Goal: Task Accomplishment & Management: Use online tool/utility

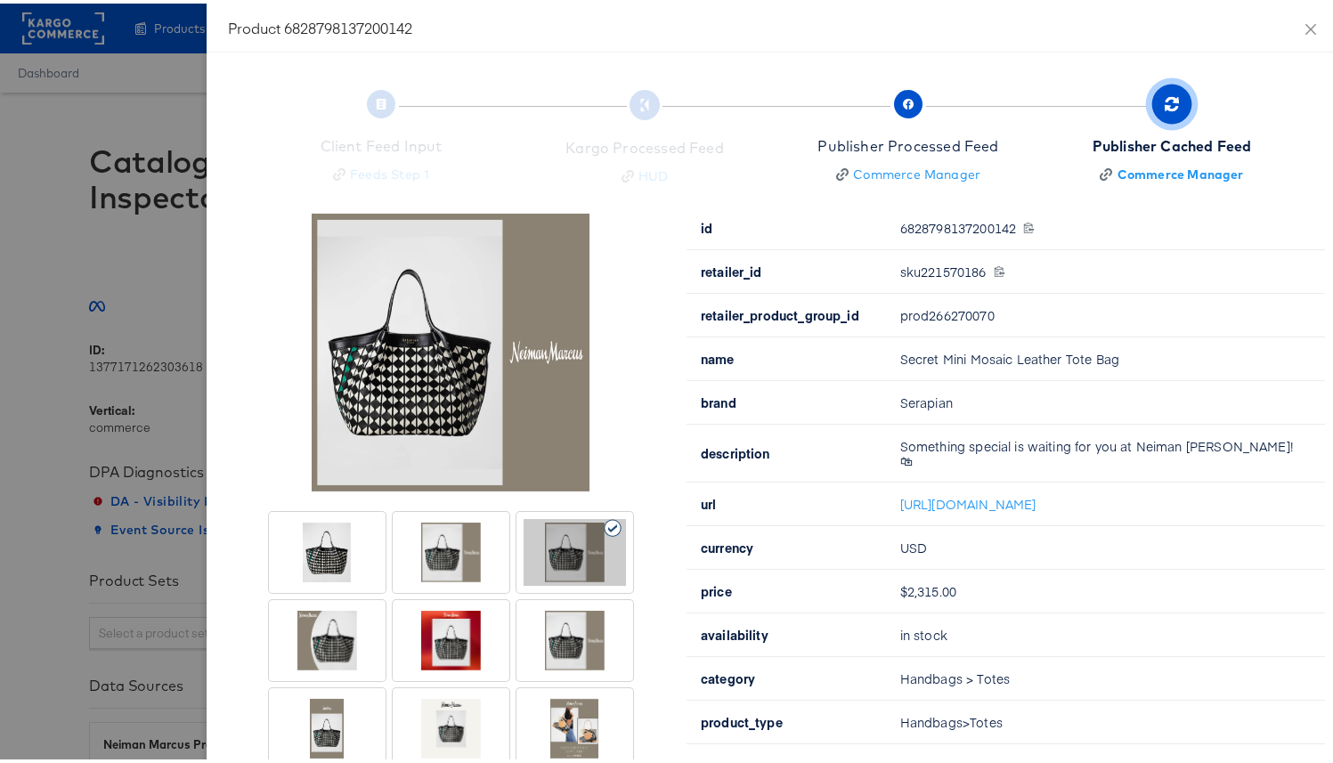
scroll to position [35, 0]
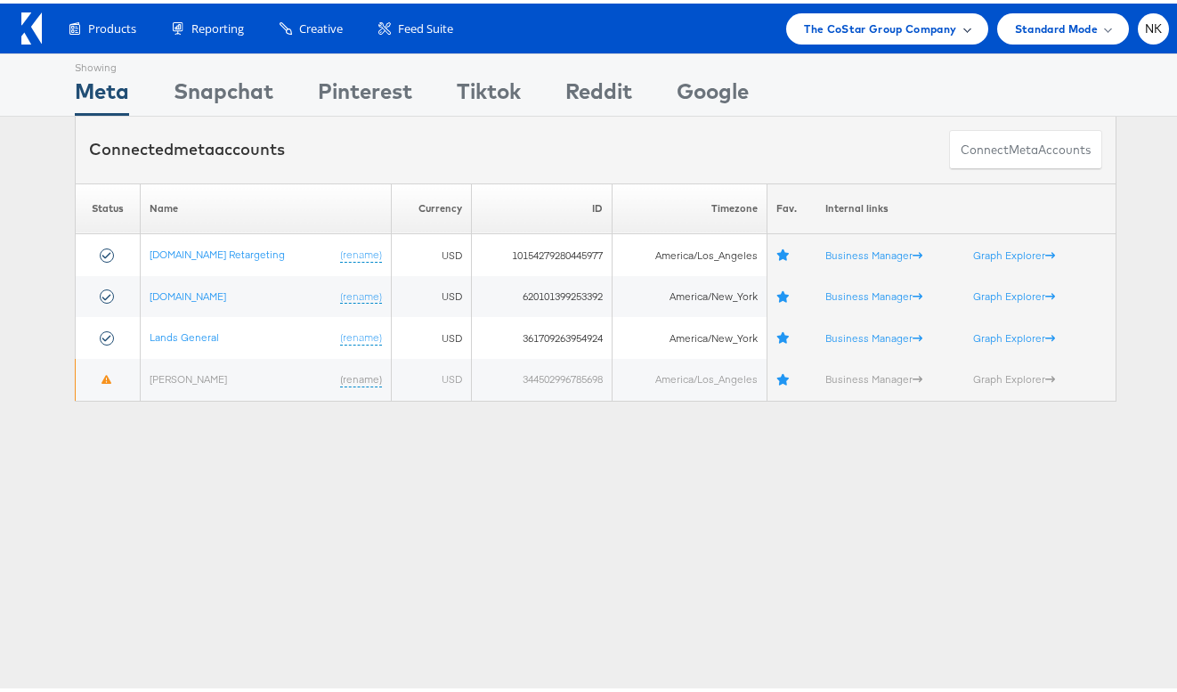
click at [889, 12] on div "The CoStar Group Company" at bounding box center [886, 25] width 201 height 31
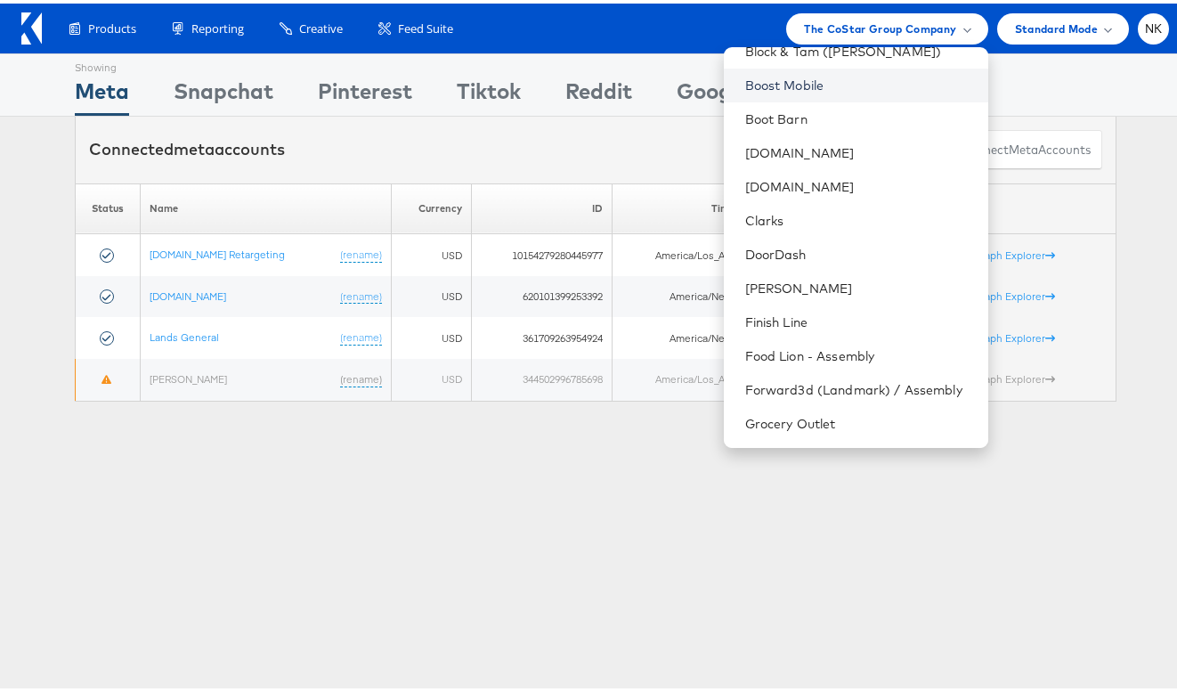
scroll to position [342, 0]
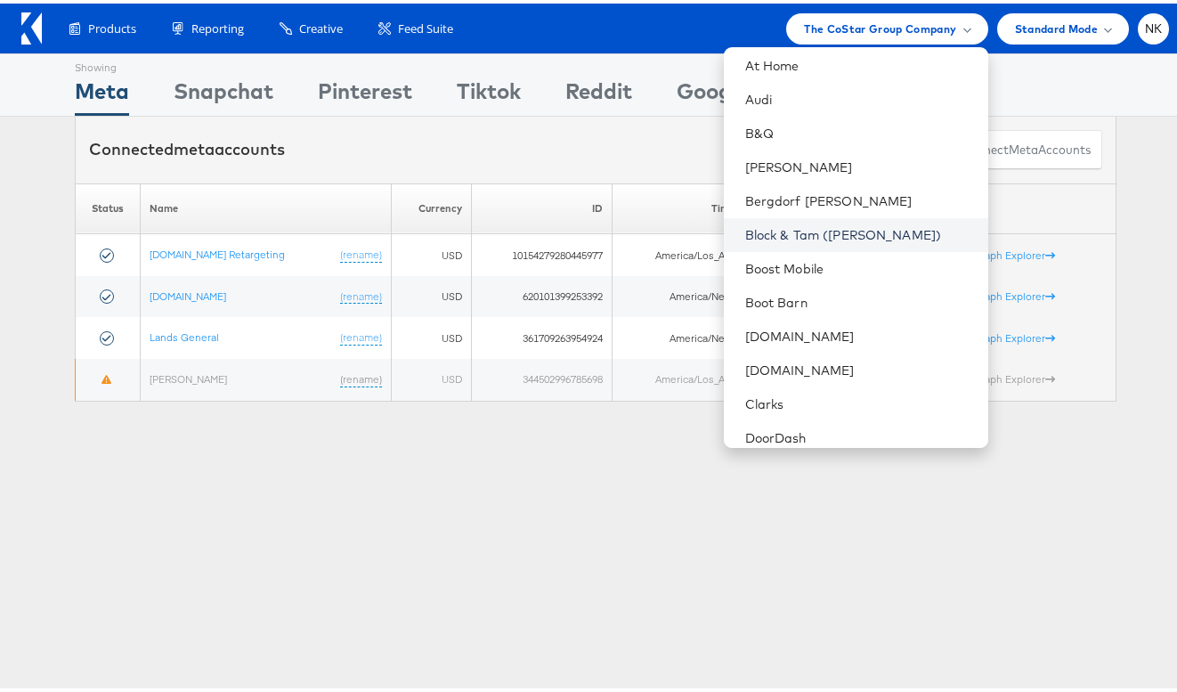
click at [830, 227] on link "Block & Tam (Veronica Beard)" at bounding box center [859, 232] width 229 height 18
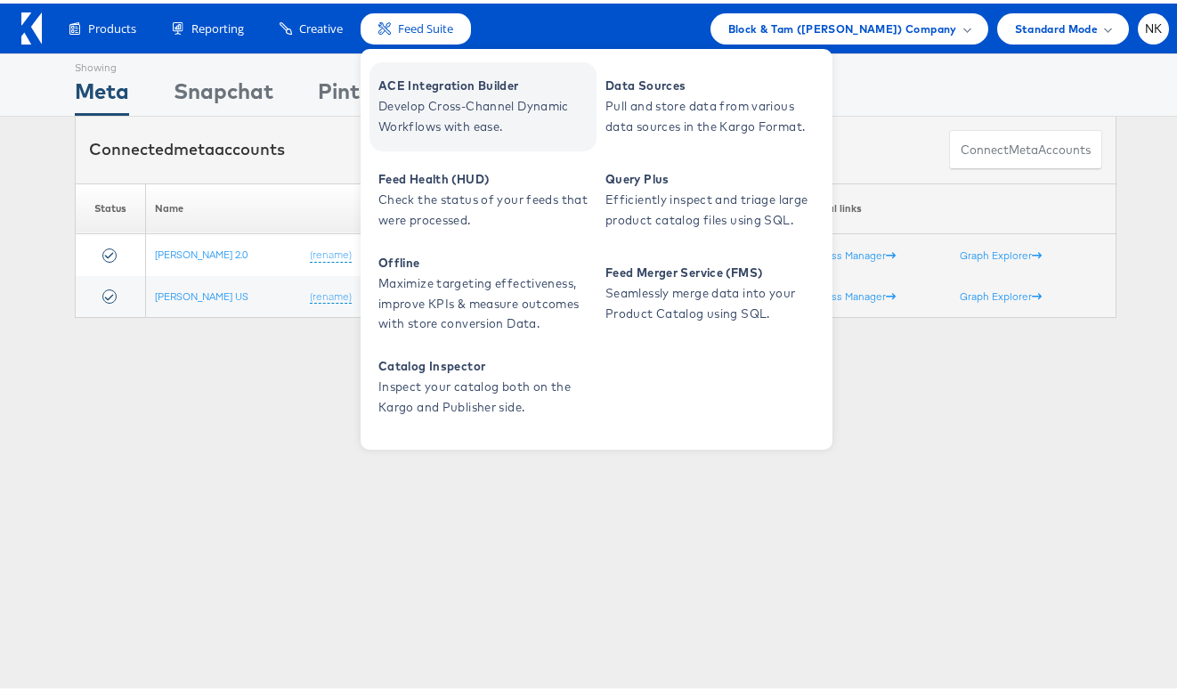
click at [408, 91] on span "ACE Integration Builder" at bounding box center [485, 82] width 214 height 20
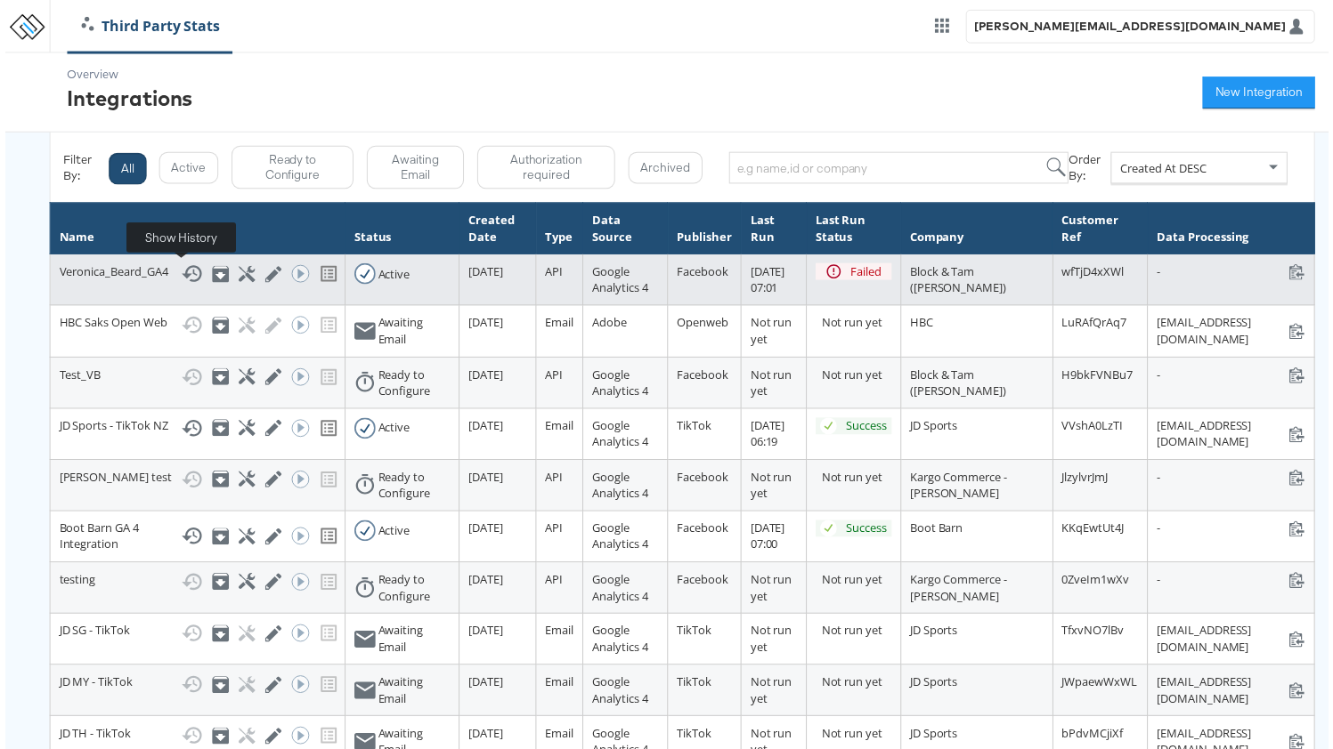
click at [182, 279] on icon at bounding box center [187, 275] width 21 height 21
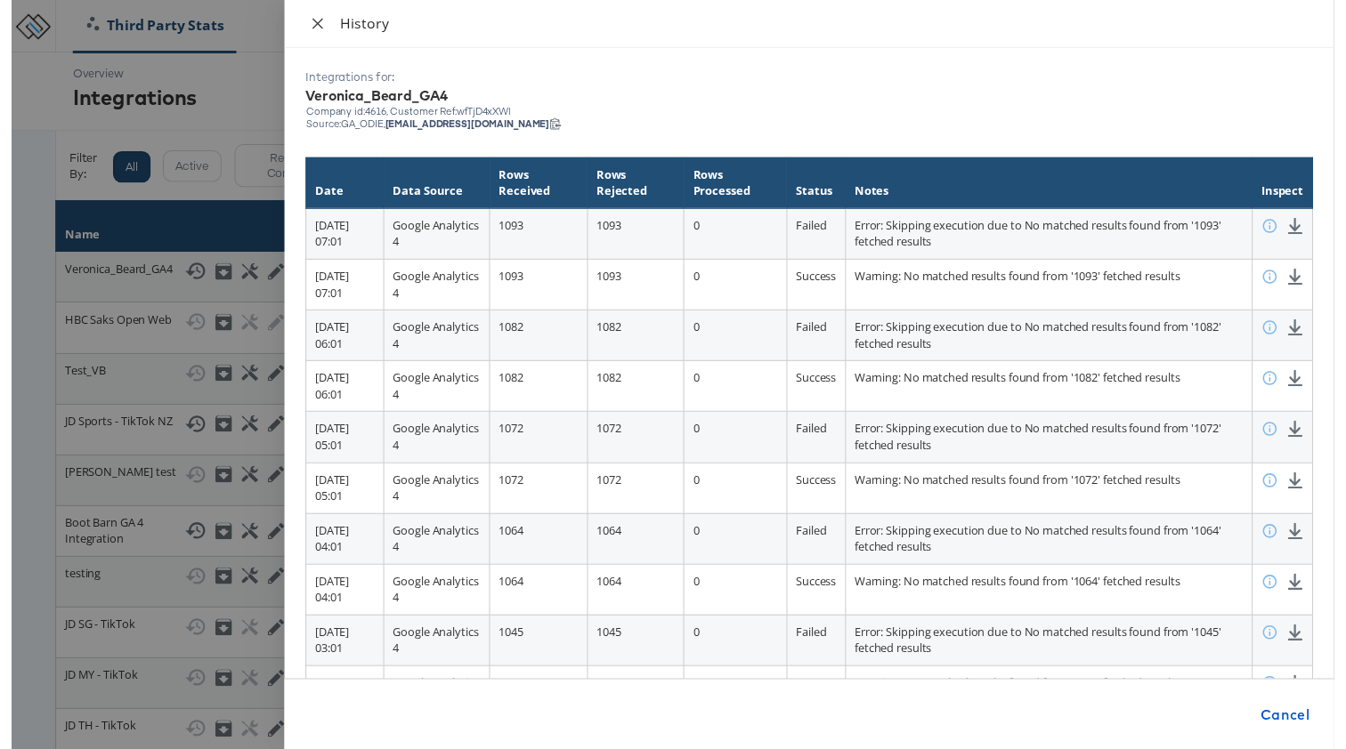
click at [307, 26] on icon "close" at bounding box center [311, 24] width 14 height 14
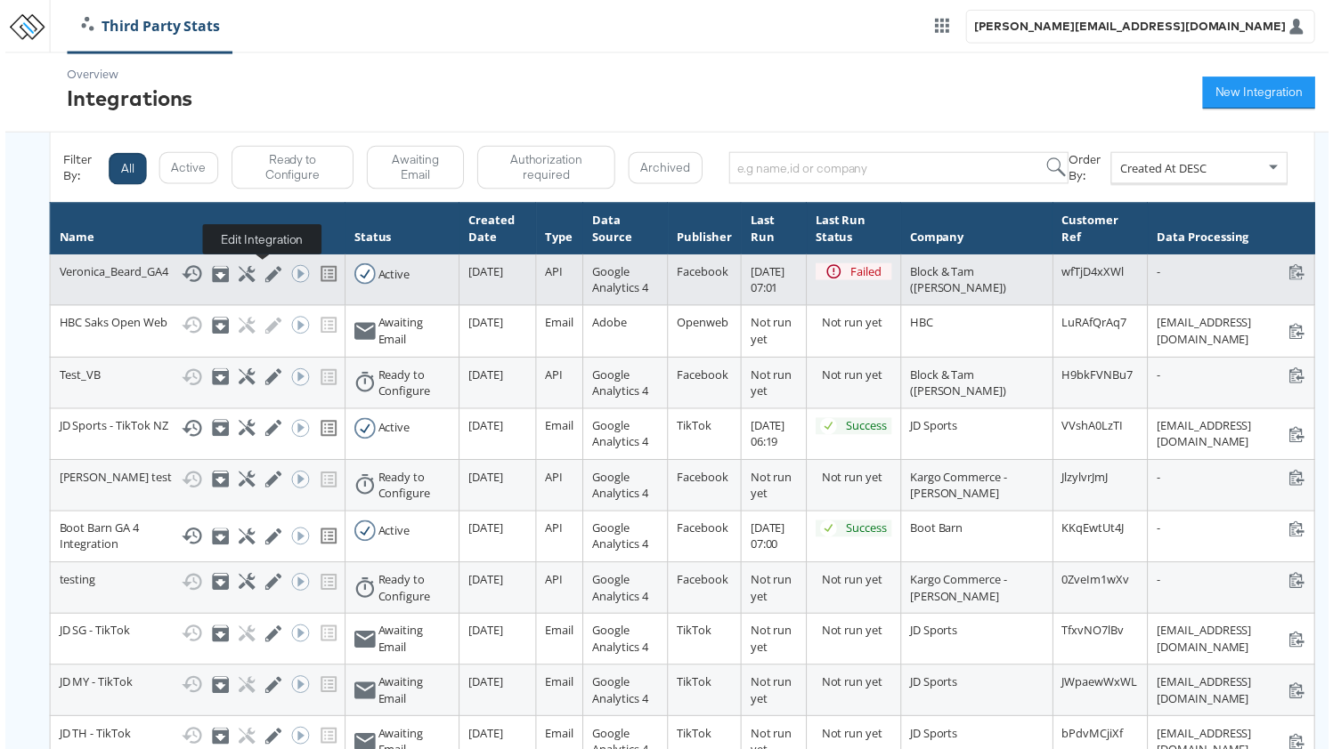
click at [263, 271] on icon at bounding box center [270, 276] width 17 height 17
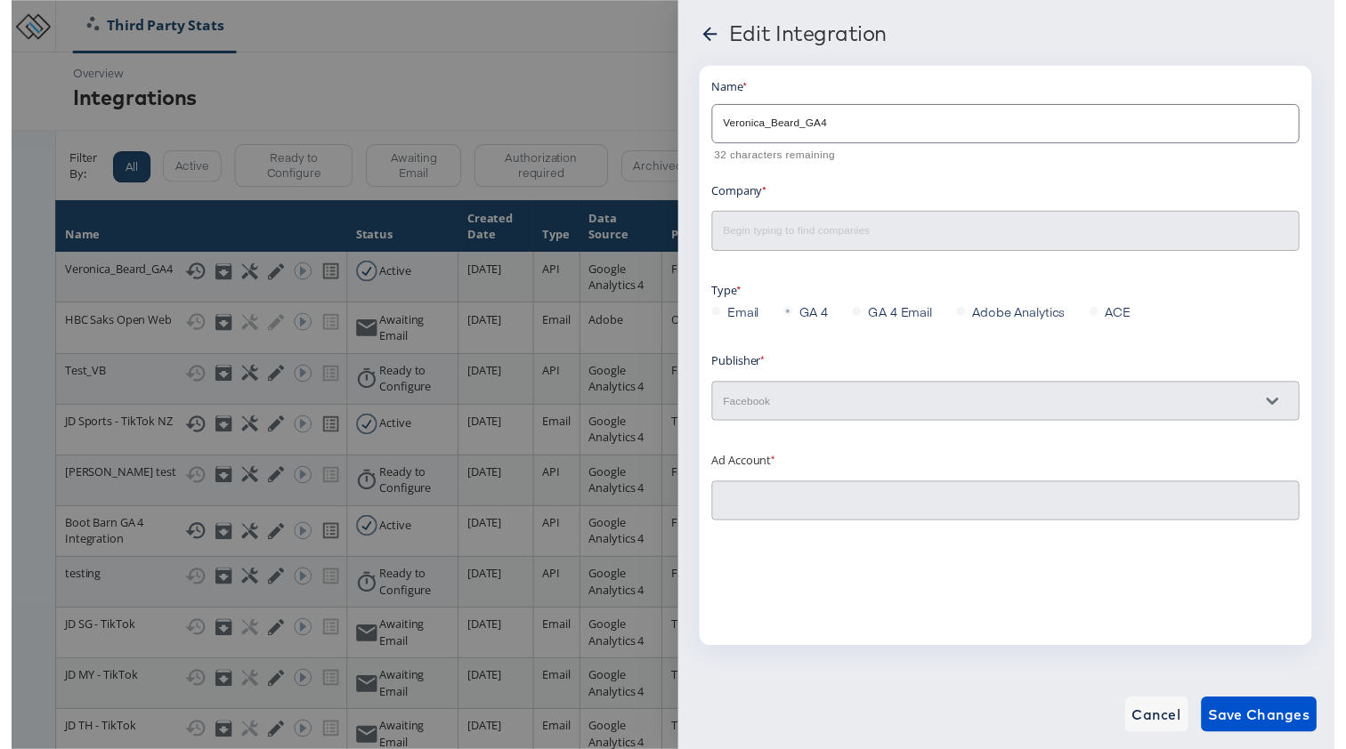
type input "Block & Tam (Veronica Beard)"
type input "Veronica Beard 2.0: (ACT: 497801206465538)"
click at [713, 36] on icon at bounding box center [710, 34] width 21 height 21
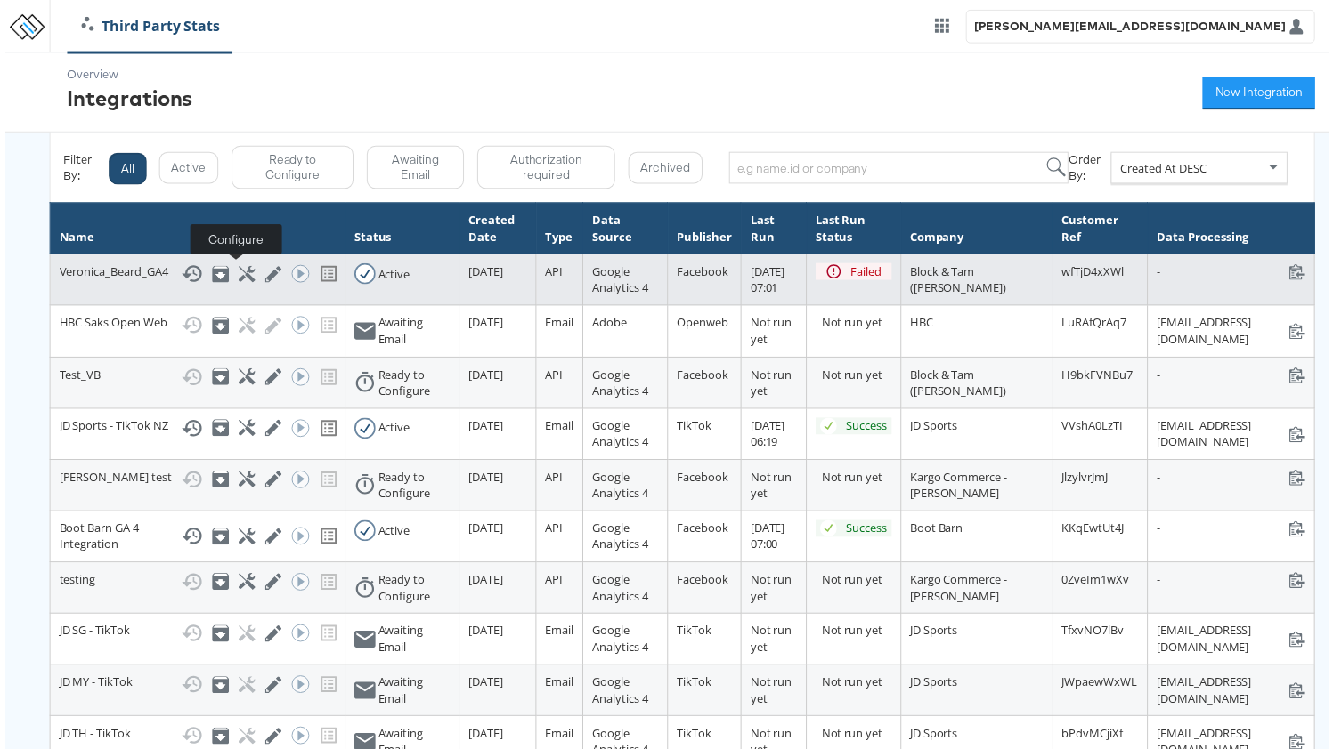
click at [235, 278] on icon at bounding box center [243, 276] width 17 height 17
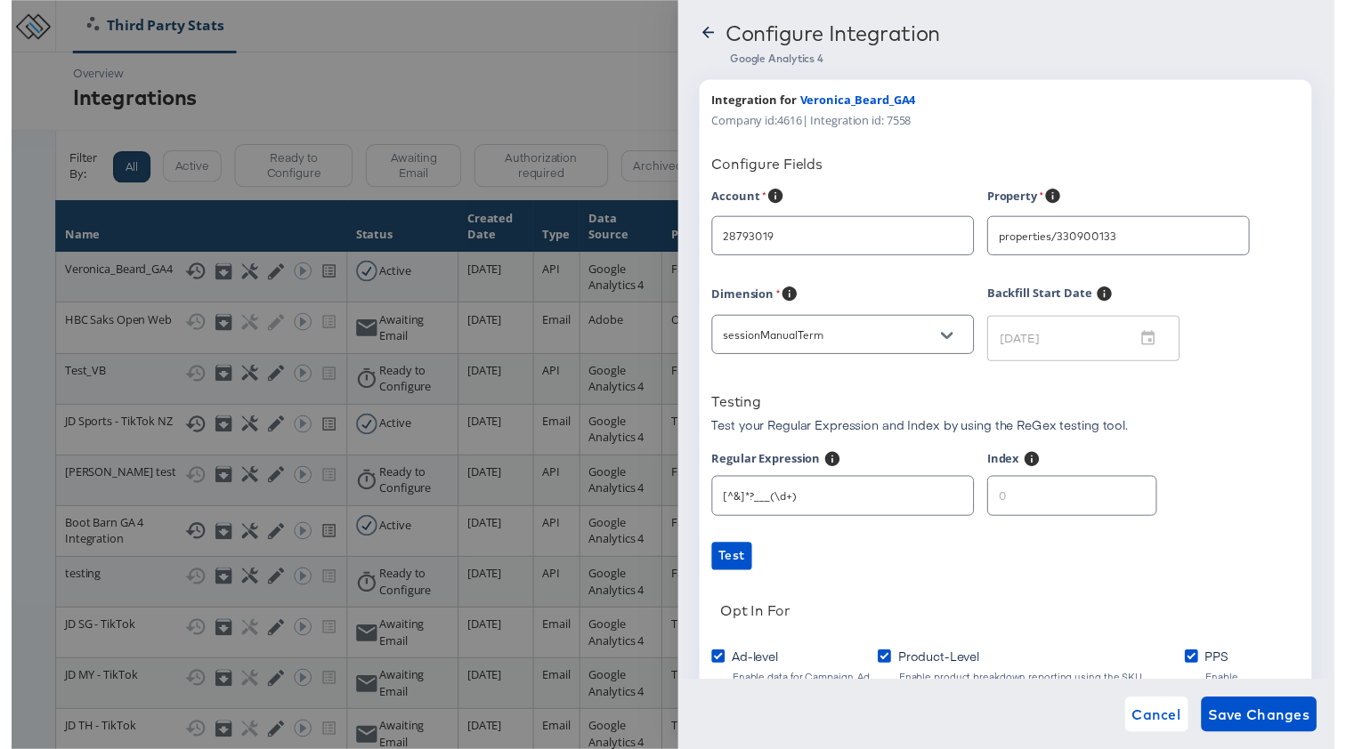
type input "Veronica Beard"
type input "1"
click at [1126, 499] on input "1" at bounding box center [1078, 497] width 171 height 38
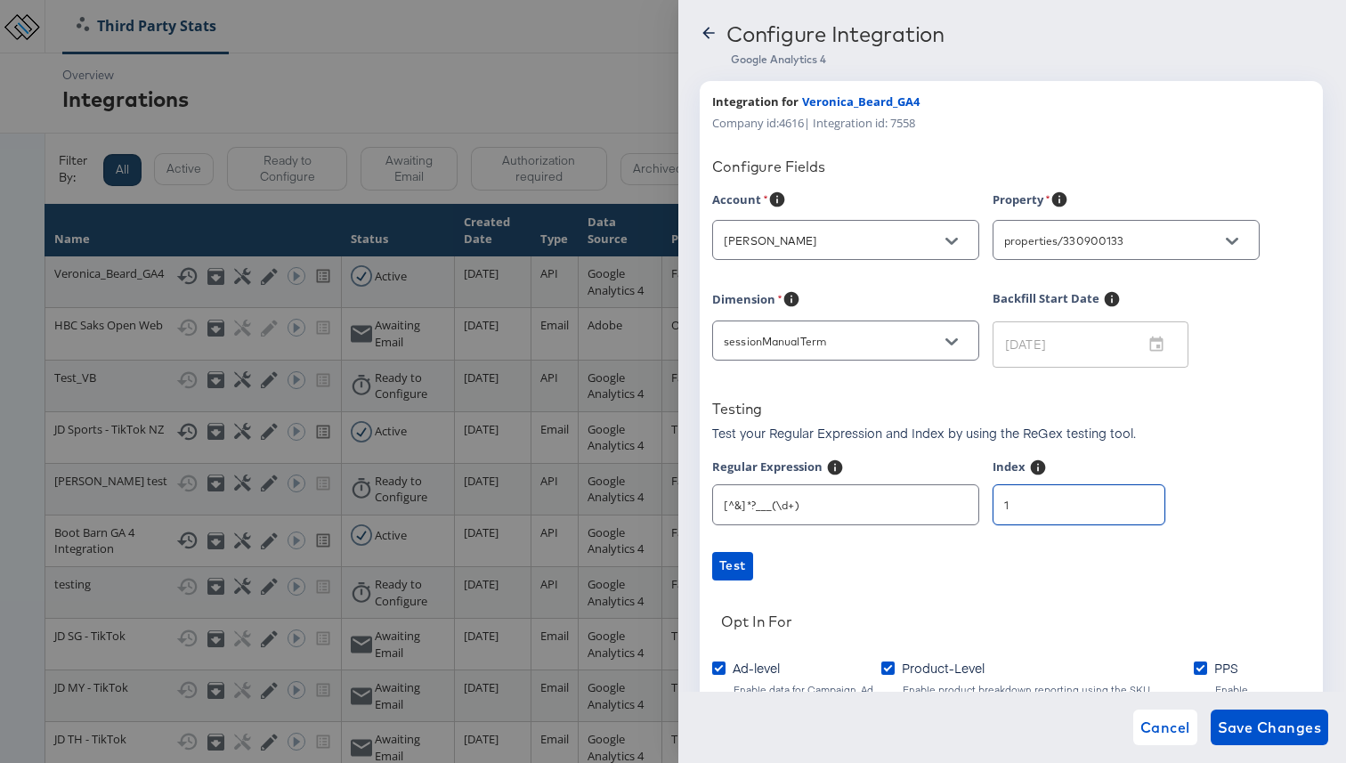
scroll to position [169, 0]
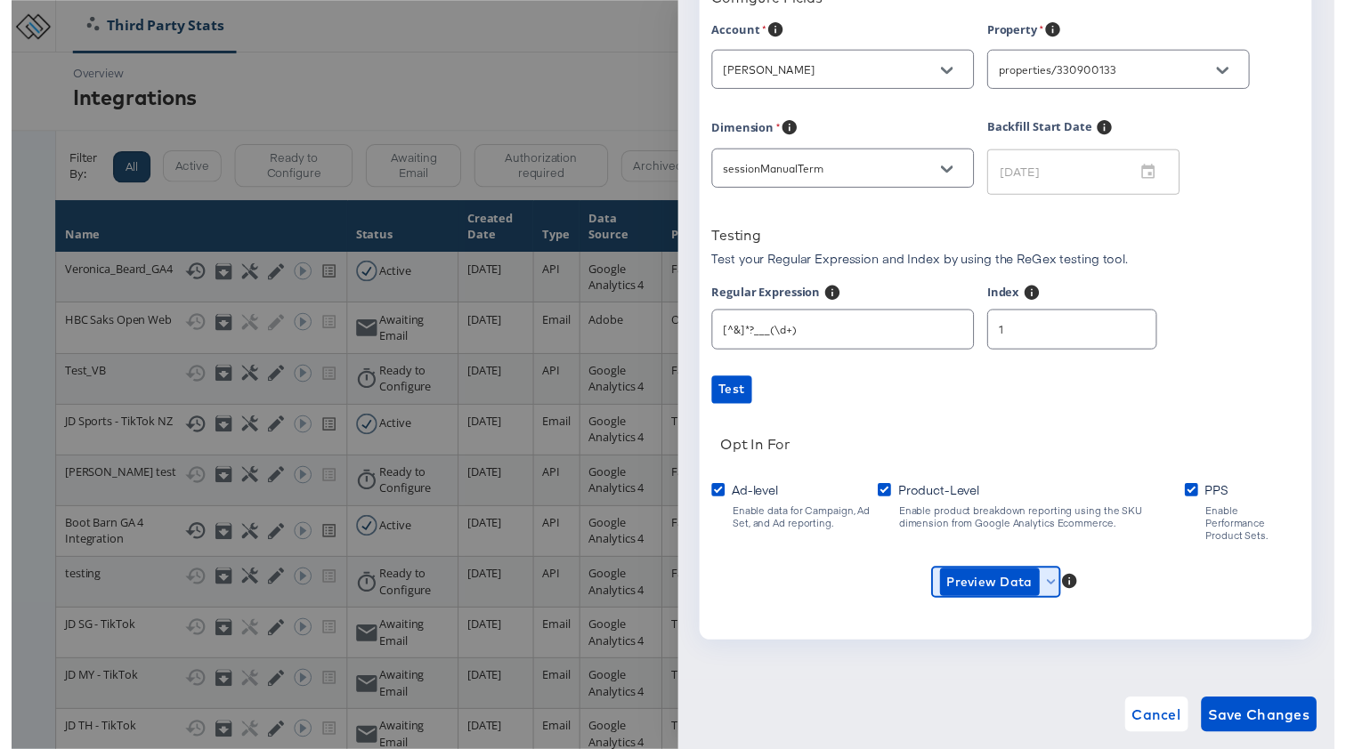
click at [1059, 588] on icon "button" at bounding box center [1058, 593] width 10 height 10
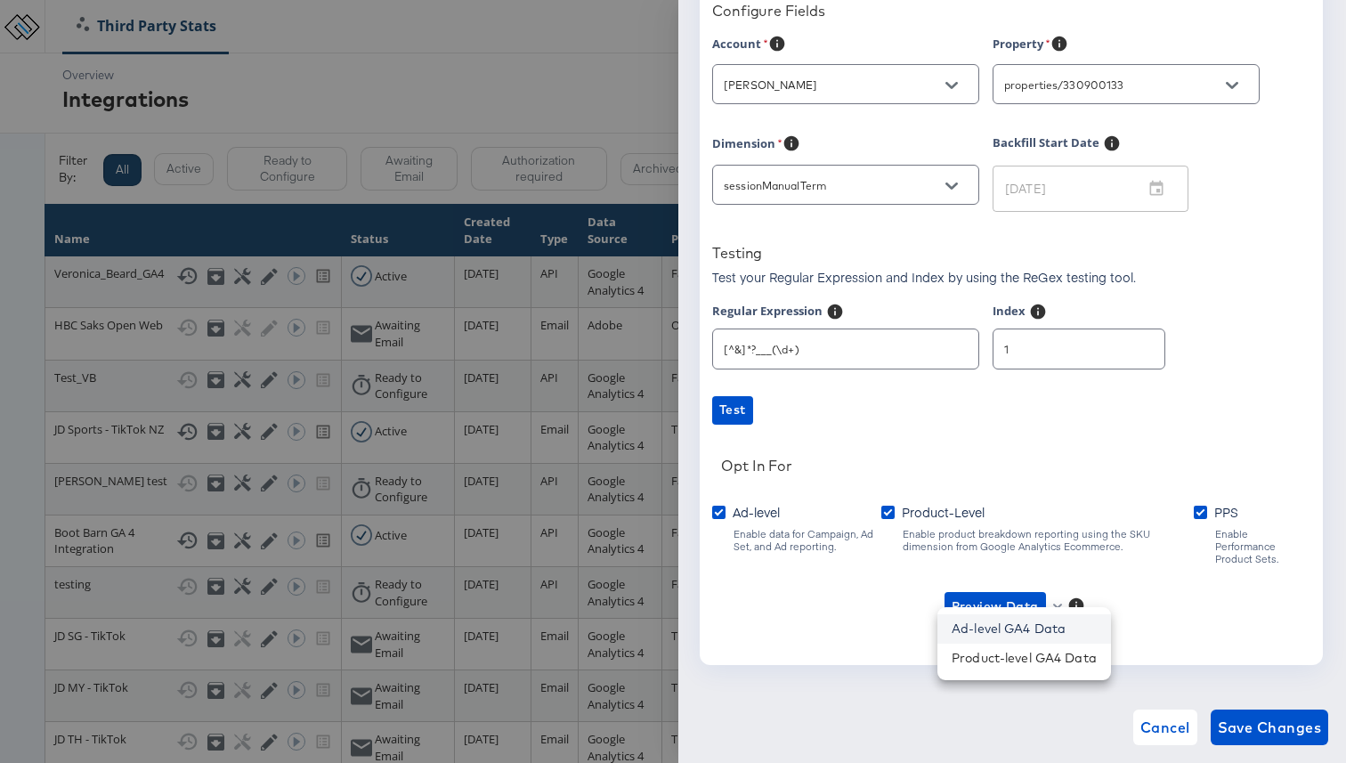
click at [1025, 637] on li "Ad-level GA4 Data" at bounding box center [1024, 628] width 174 height 29
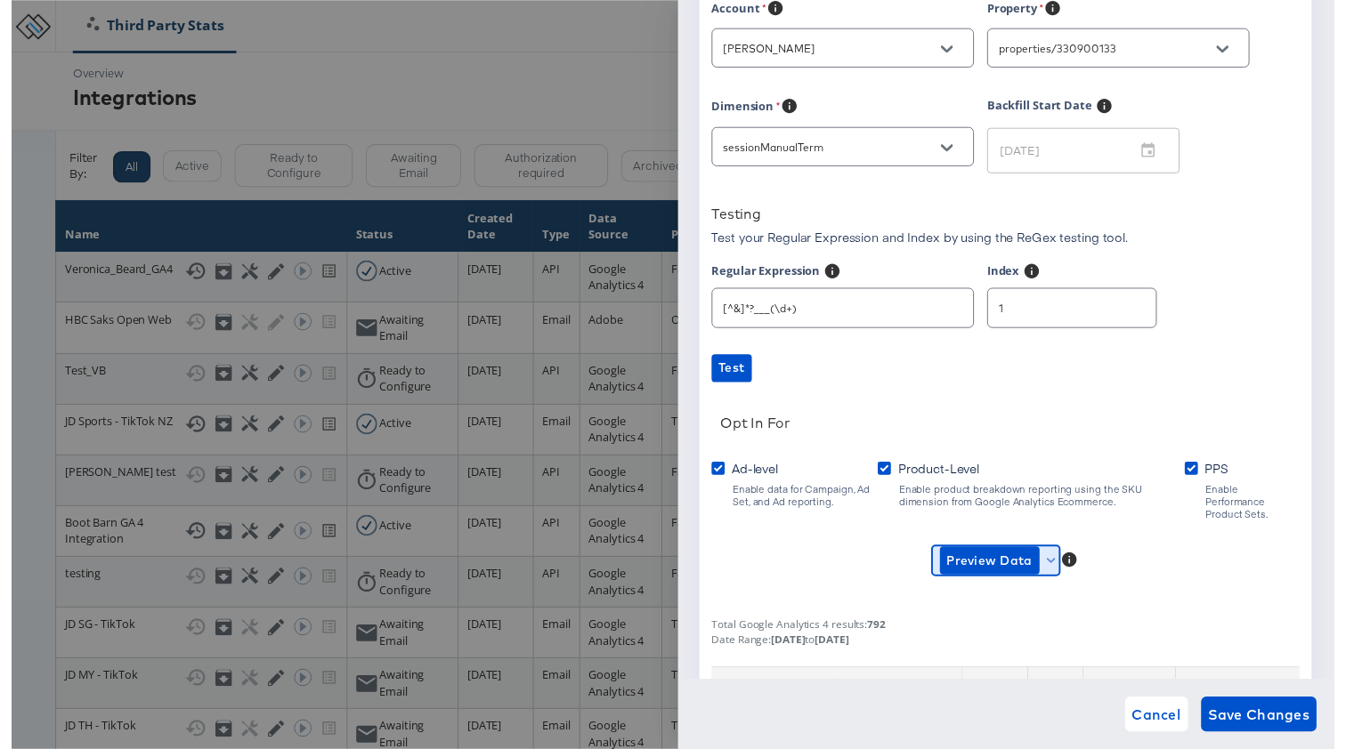
scroll to position [0, 0]
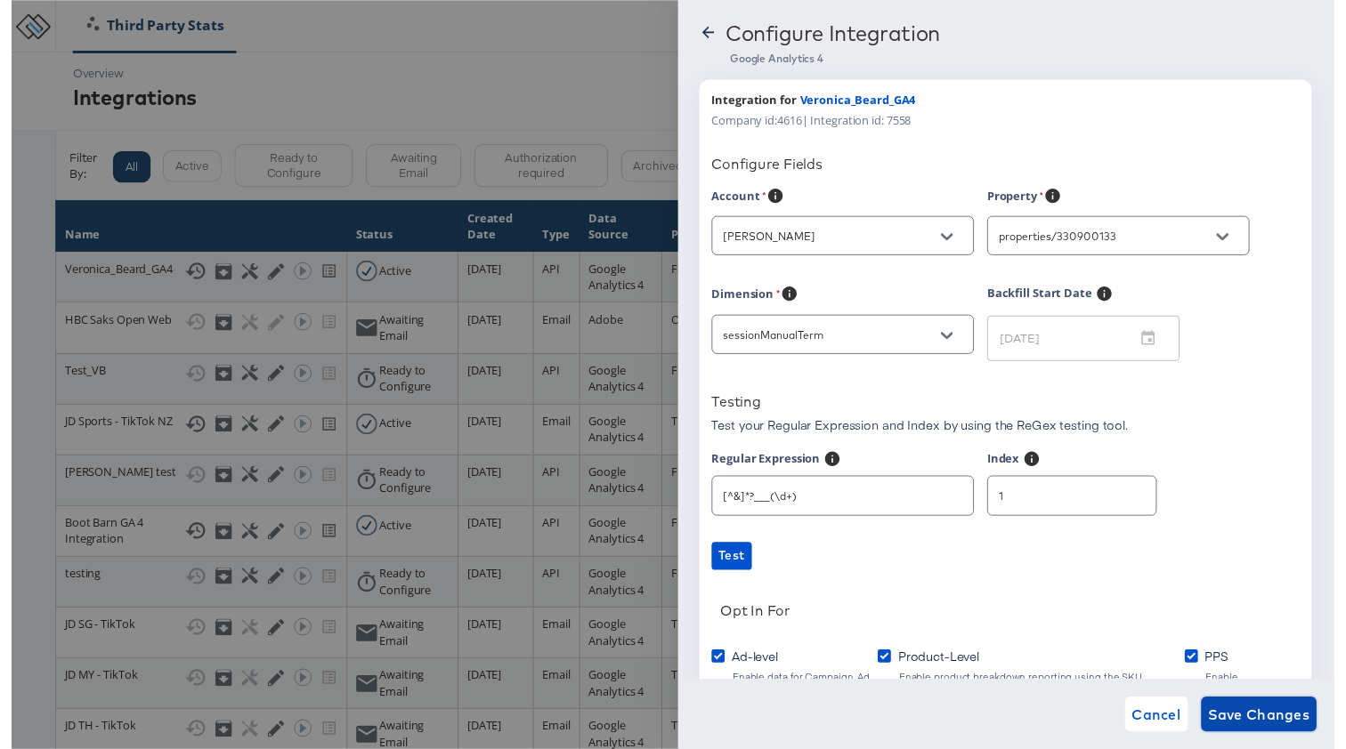
click at [1250, 715] on span "Save Changes" at bounding box center [1270, 727] width 104 height 25
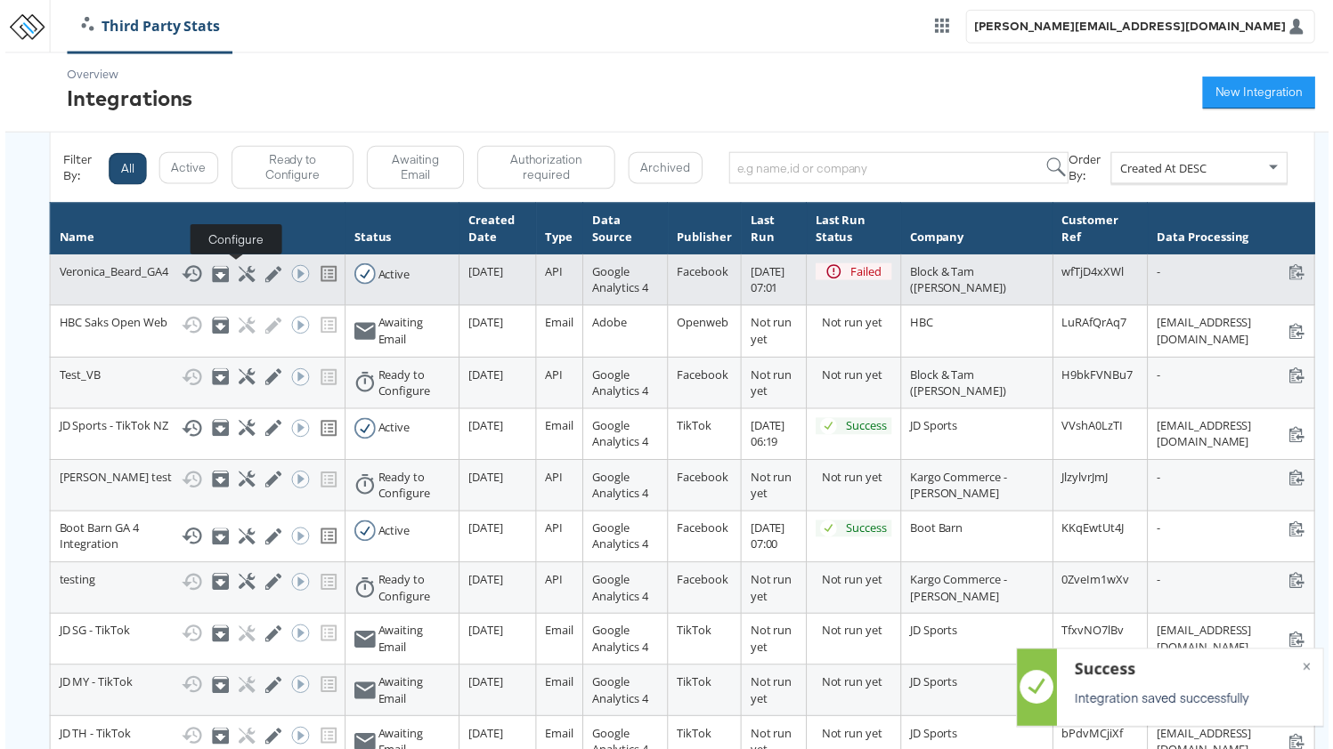
click at [235, 275] on icon at bounding box center [243, 276] width 17 height 17
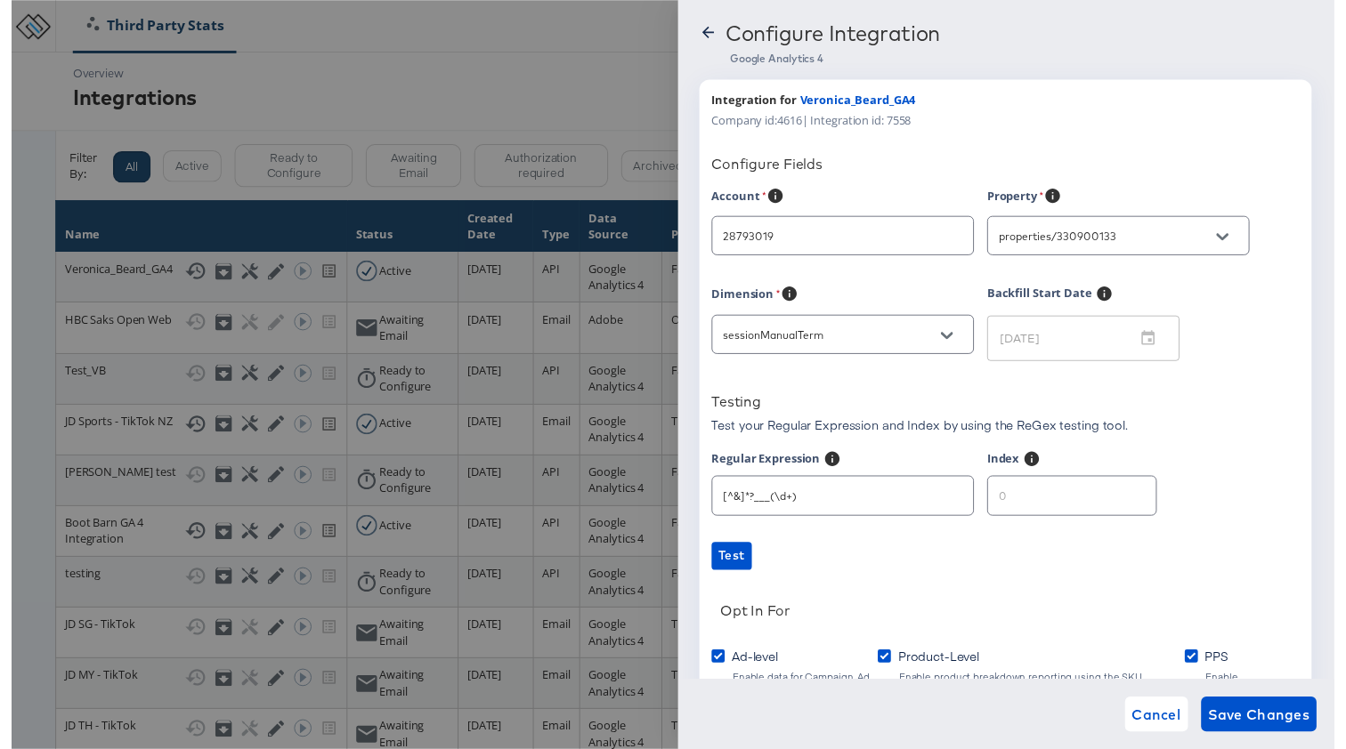
type input "Veronica Beard"
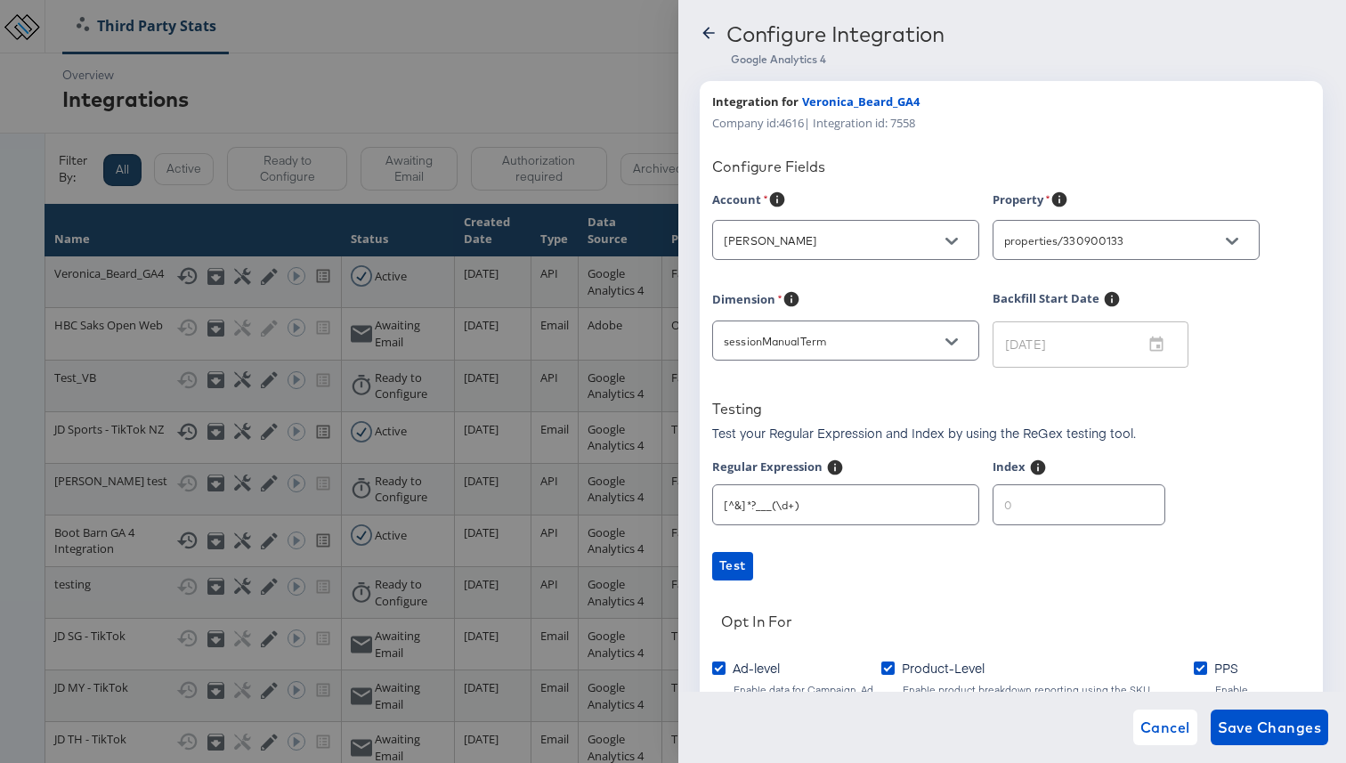
scroll to position [169, 0]
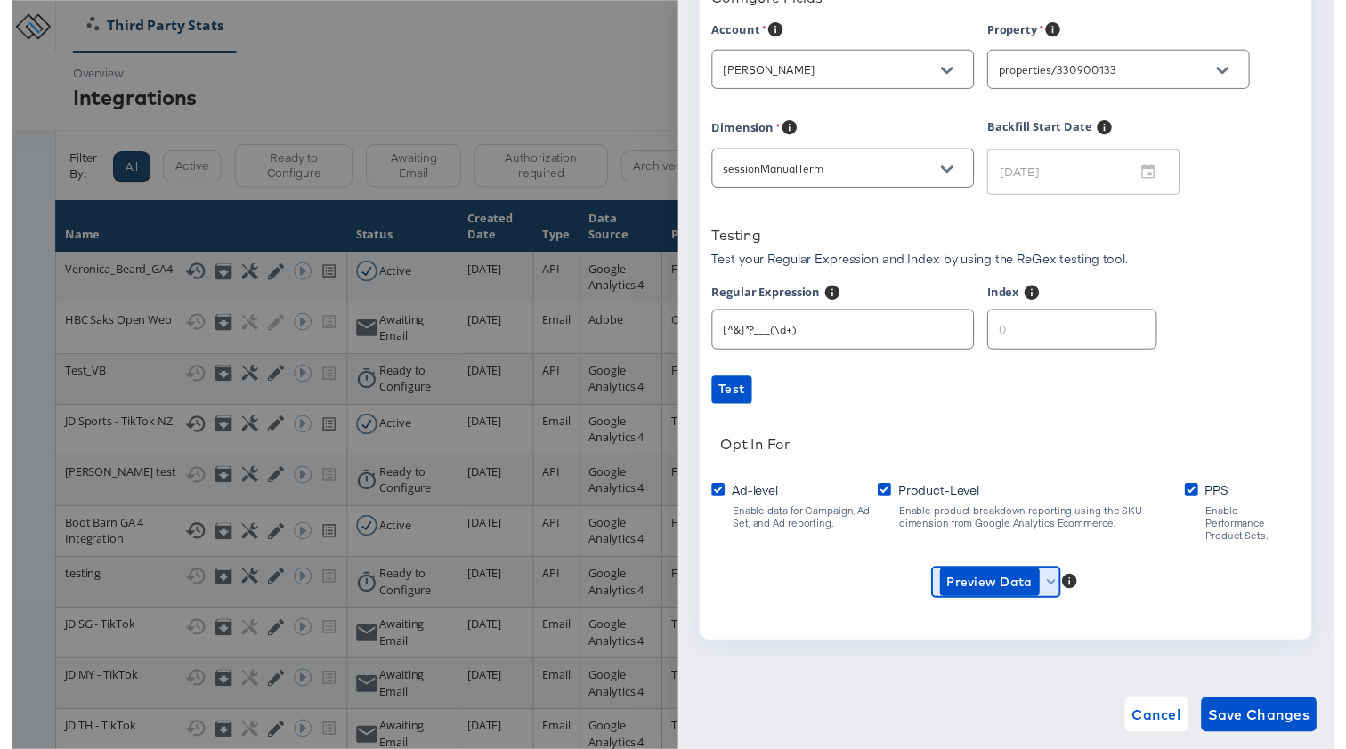
click at [1046, 580] on span "Preview Data" at bounding box center [1001, 593] width 115 height 28
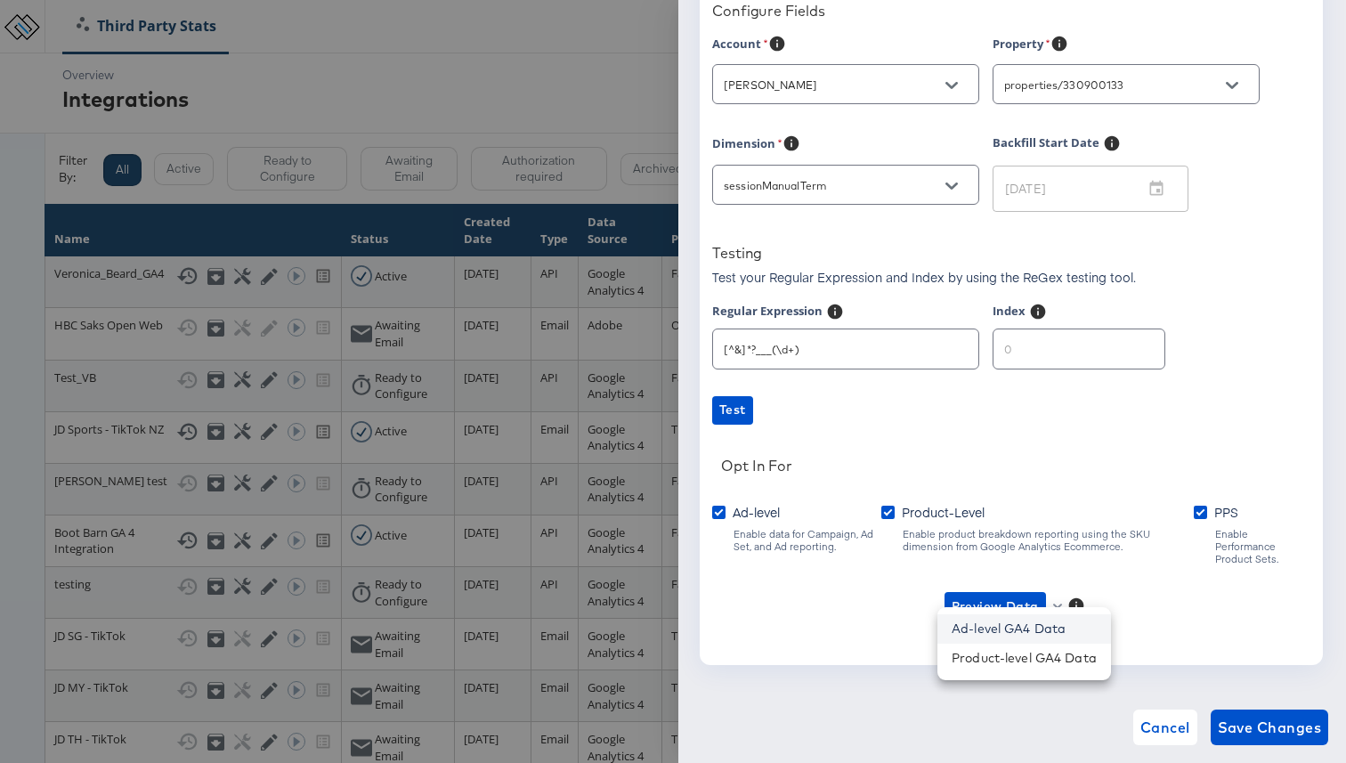
click at [1030, 628] on li "Ad-level GA4 Data" at bounding box center [1024, 628] width 174 height 29
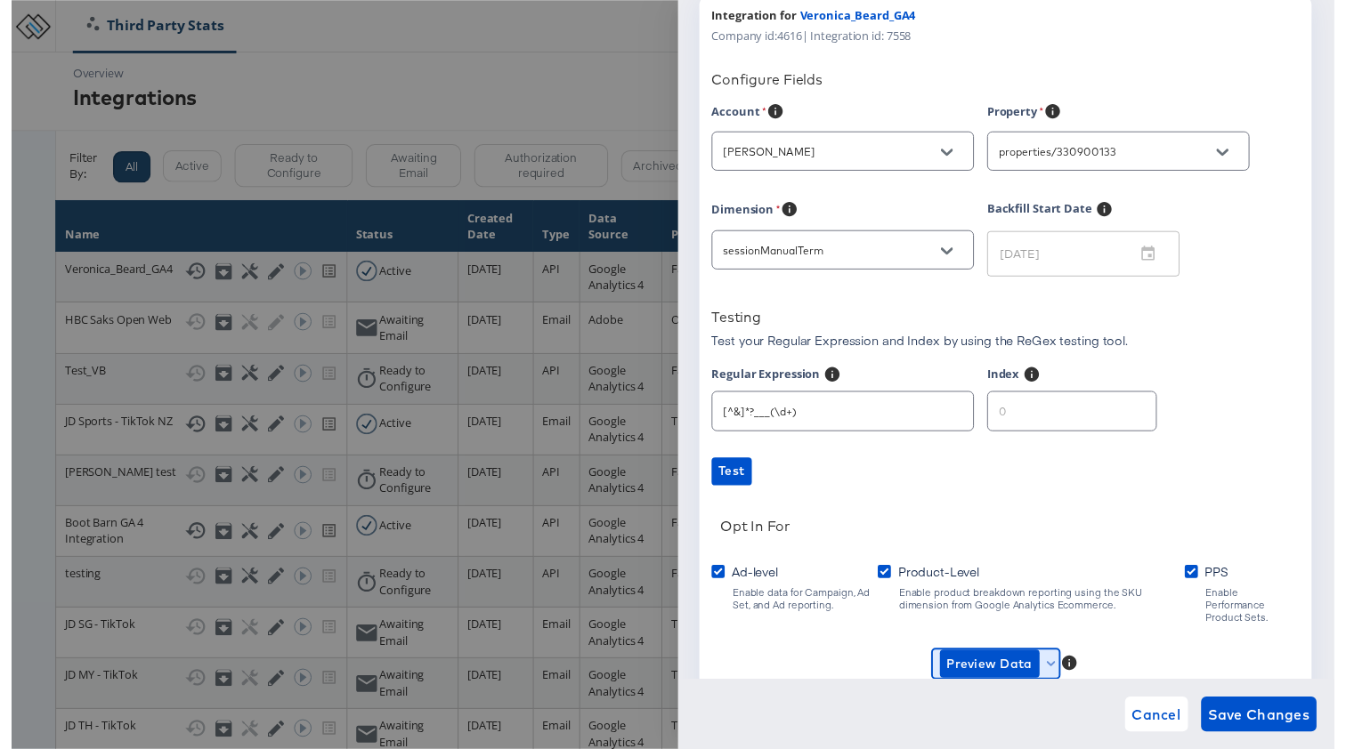
scroll to position [75, 0]
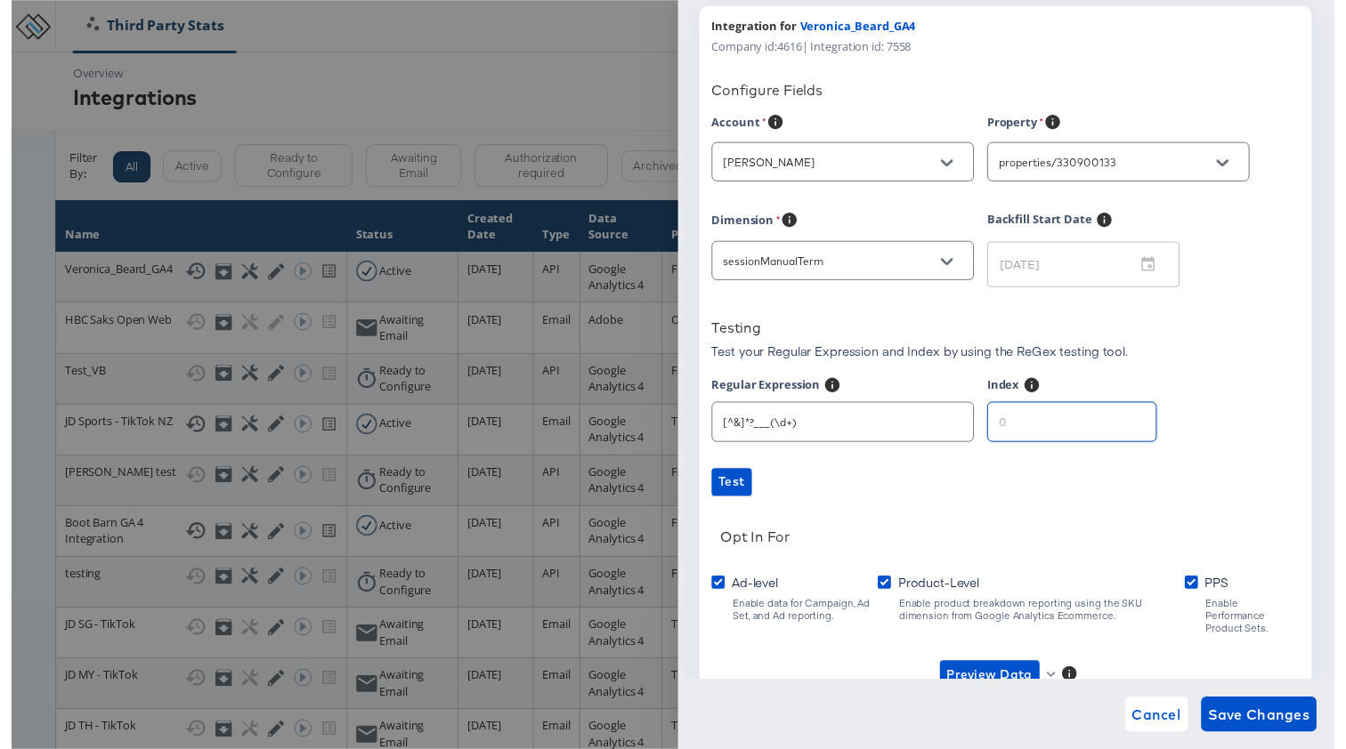
click at [1065, 433] on input "number" at bounding box center [1078, 422] width 171 height 38
click at [483, 15] on div at bounding box center [673, 381] width 1346 height 763
